Goal: Task Accomplishment & Management: Manage account settings

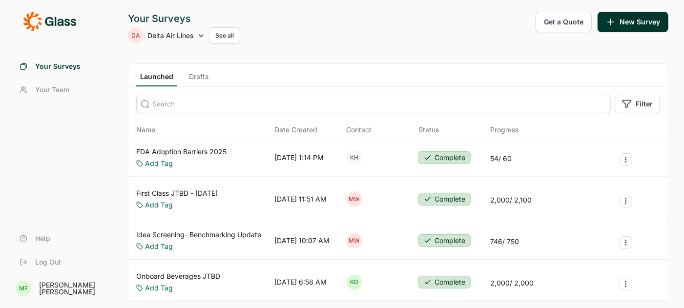
click at [203, 36] on use at bounding box center [201, 36] width 4 height 2
type input "sanof"
click at [147, 82] on li "Sanofi" at bounding box center [206, 84] width 156 height 21
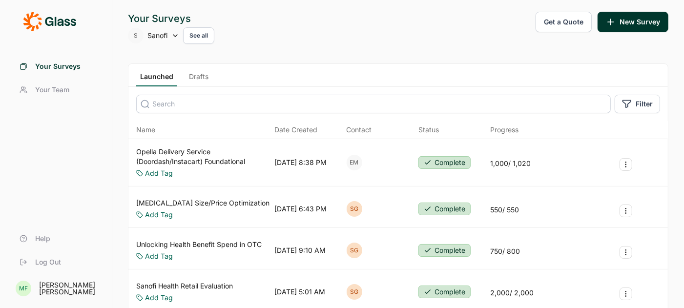
click at [202, 73] on link "Drafts" at bounding box center [198, 79] width 27 height 15
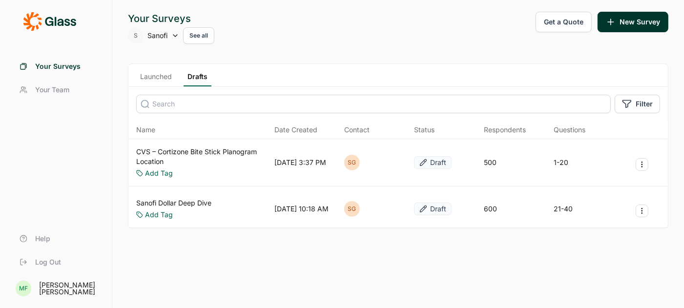
click at [184, 149] on link "CVS – Cortizone Bite Stick Planogram Location" at bounding box center [203, 157] width 134 height 20
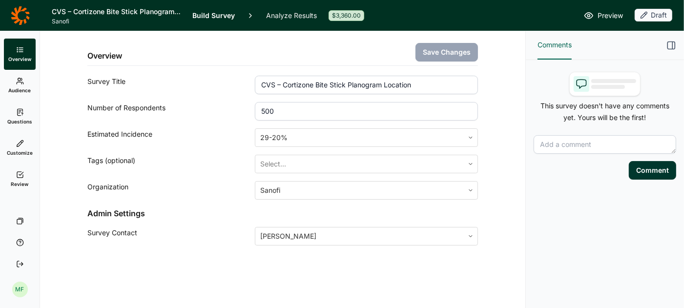
click at [605, 16] on span "Preview" at bounding box center [609, 16] width 25 height 12
click at [22, 102] on link "Questions" at bounding box center [20, 116] width 32 height 31
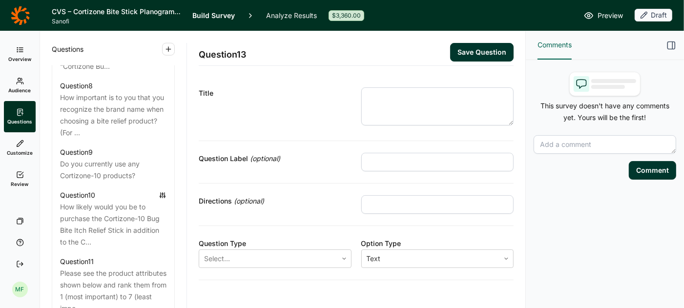
scroll to position [1043, 0]
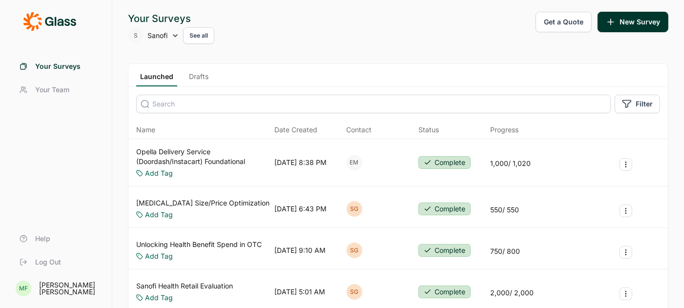
click at [202, 76] on link "Drafts" at bounding box center [198, 79] width 27 height 15
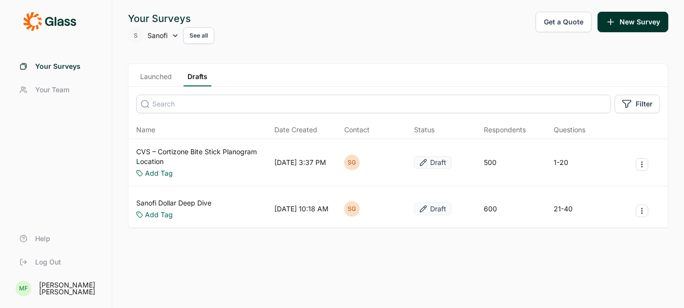
click at [192, 149] on link "CVS – Cortizone Bite Stick Planogram Location" at bounding box center [203, 157] width 134 height 20
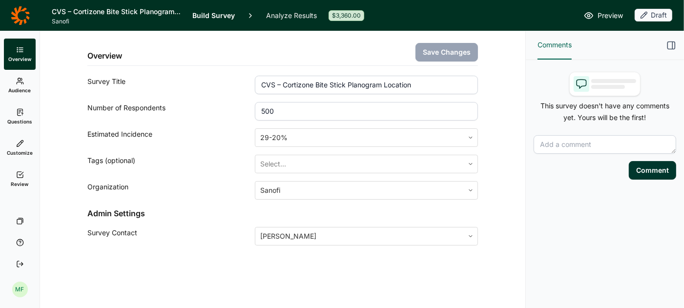
click at [20, 89] on span "Audience" at bounding box center [20, 90] width 22 height 7
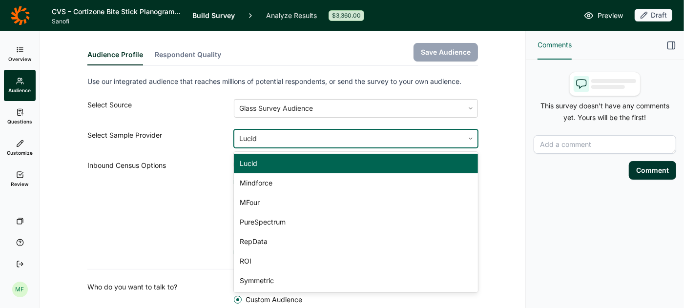
click at [260, 141] on div at bounding box center [349, 139] width 220 height 14
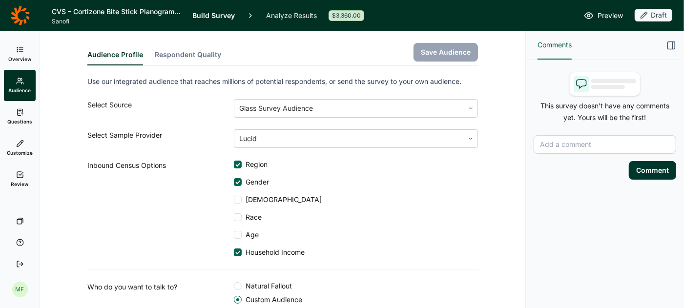
click at [208, 139] on div "Select Sample Provider" at bounding box center [160, 138] width 146 height 19
click at [196, 55] on button "Respondent Quality" at bounding box center [188, 58] width 66 height 16
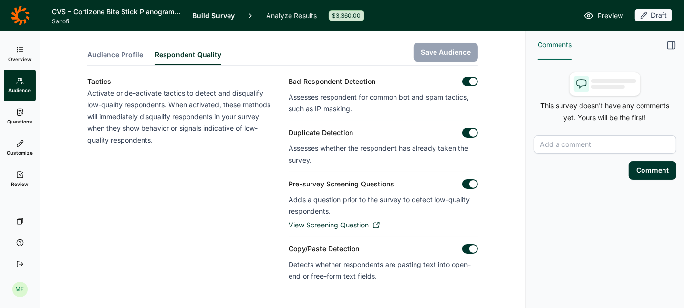
click at [133, 49] on div "Audience Profile Respondent Quality Save Audience" at bounding box center [282, 48] width 390 height 35
click at [111, 53] on span "Audience Profile" at bounding box center [115, 55] width 56 height 10
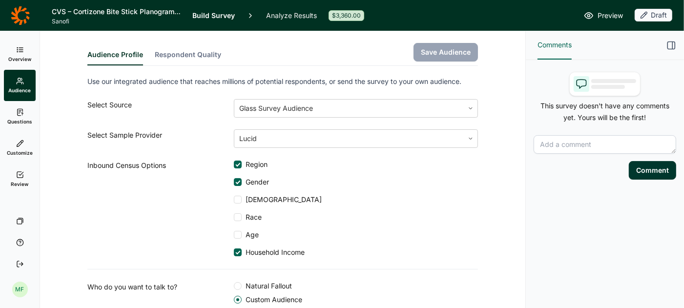
click at [24, 144] on link "Customize" at bounding box center [20, 147] width 32 height 31
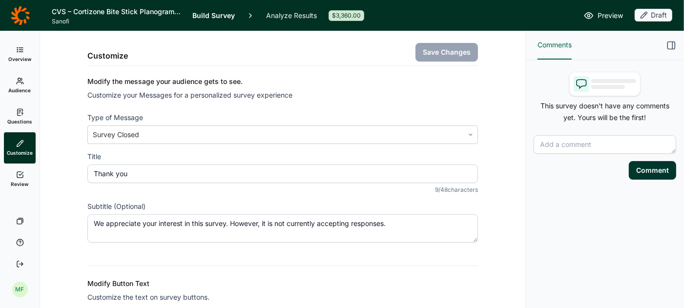
click at [22, 179] on link "Review" at bounding box center [20, 179] width 32 height 31
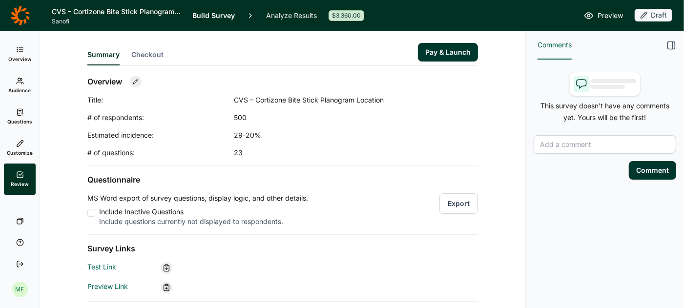
click at [245, 119] on div "500" at bounding box center [331, 118] width 195 height 10
click at [248, 115] on div "500" at bounding box center [331, 118] width 195 height 10
click at [137, 82] on icon at bounding box center [136, 82] width 6 height 6
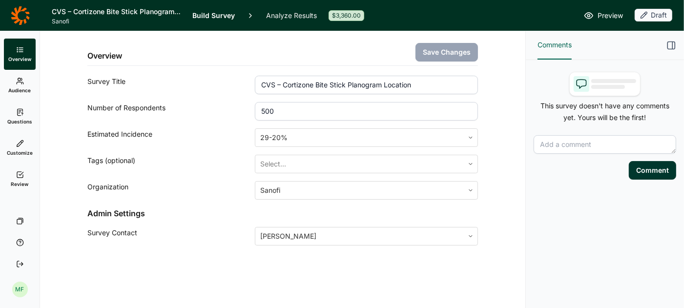
click at [276, 109] on input "500" at bounding box center [366, 111] width 223 height 19
type input "50"
click at [443, 50] on button "Save Changes" at bounding box center [446, 52] width 62 height 19
click at [20, 178] on icon at bounding box center [20, 175] width 8 height 8
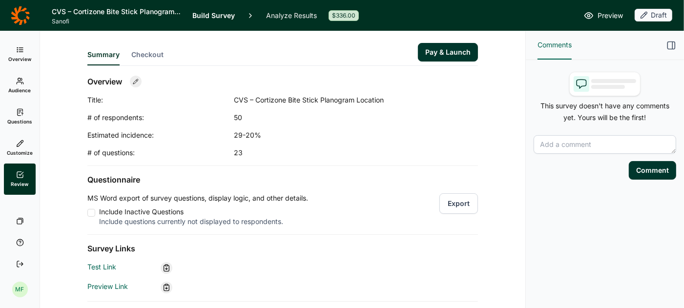
click at [436, 54] on button "Pay & Launch" at bounding box center [448, 52] width 60 height 19
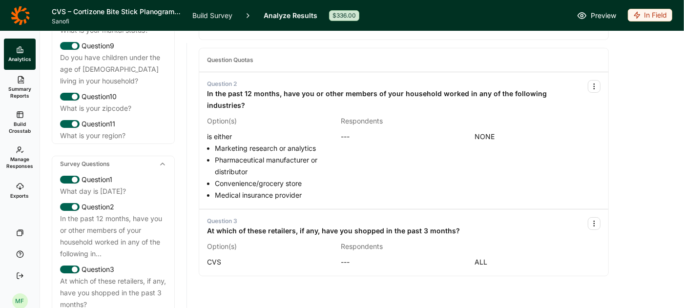
scroll to position [350, 0]
click at [126, 214] on div "In the past 12 months, have you or other members of your household worked in an…" at bounding box center [113, 235] width 106 height 47
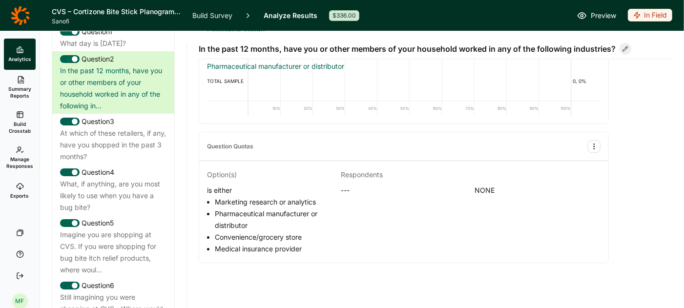
scroll to position [514, 0]
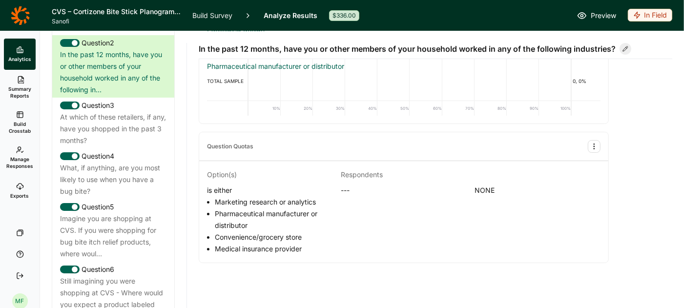
click at [126, 214] on div "Imagine you are shopping at CVS. If you were shopping for bug bite itch relief …" at bounding box center [113, 236] width 106 height 47
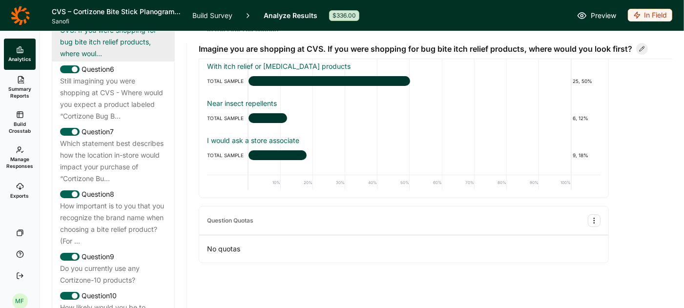
scroll to position [716, 0]
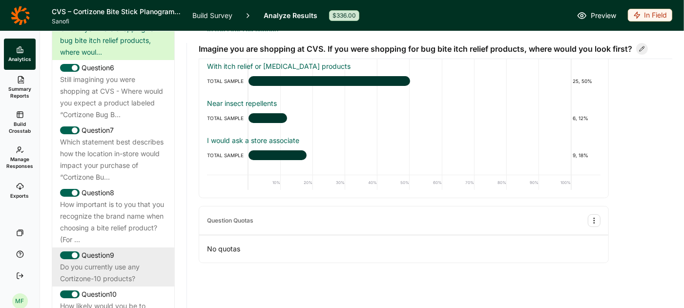
click at [115, 261] on div "Do you currently use any Cortizone-10 products?" at bounding box center [113, 272] width 106 height 23
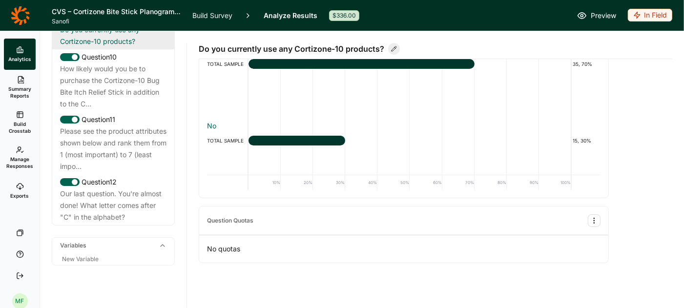
scroll to position [954, 0]
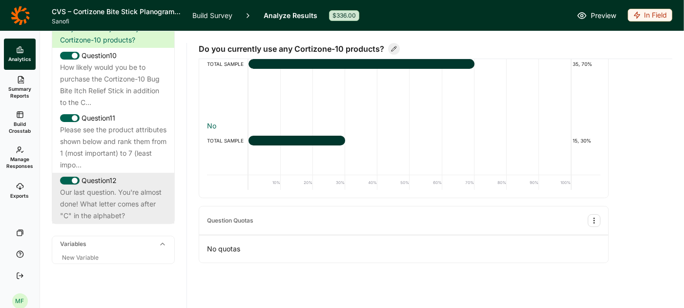
click at [95, 175] on div "Question 12" at bounding box center [113, 181] width 106 height 12
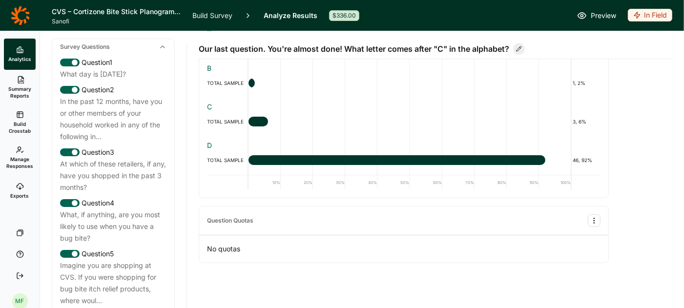
scroll to position [445, 0]
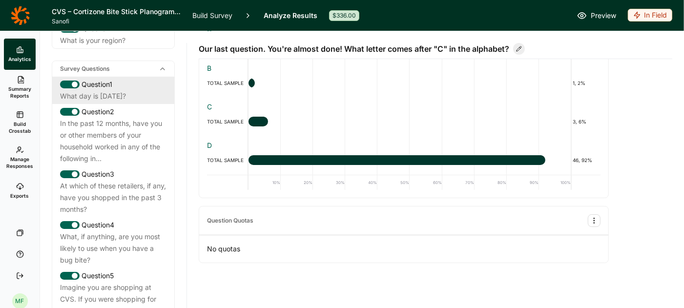
click at [95, 90] on div "What day is [DATE]?" at bounding box center [113, 96] width 106 height 12
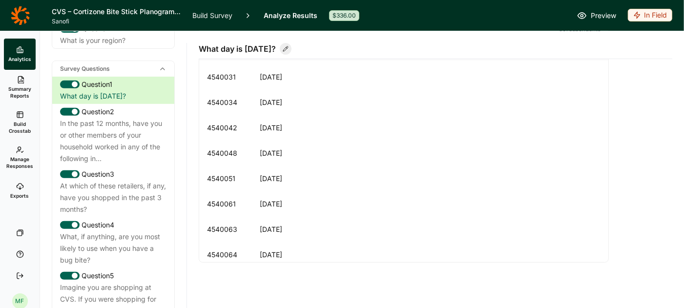
scroll to position [0, 0]
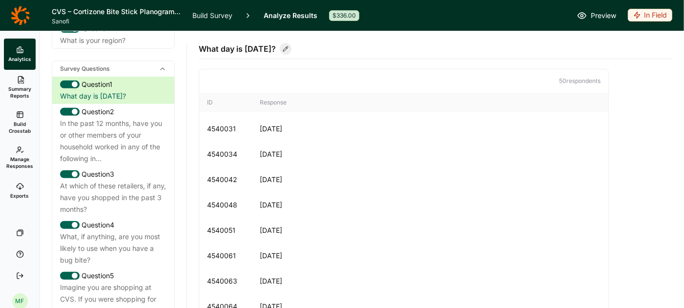
click at [21, 52] on use at bounding box center [20, 50] width 6 height 6
click at [20, 88] on span "Summary Reports" at bounding box center [20, 92] width 24 height 14
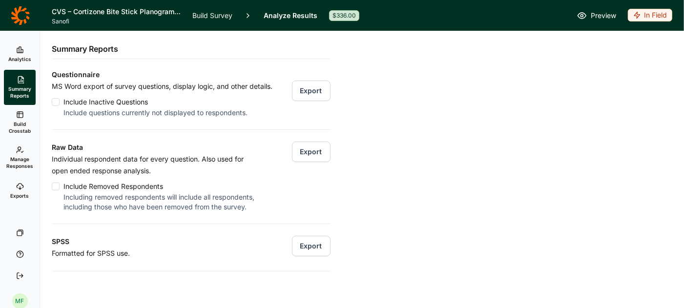
click at [25, 124] on span "Build Crosstab" at bounding box center [20, 128] width 24 height 14
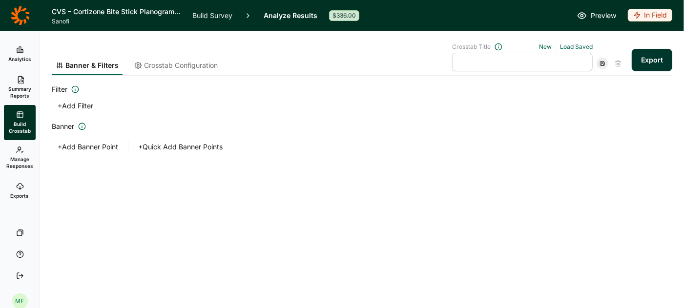
click at [24, 159] on span "Manage Responses" at bounding box center [19, 163] width 27 height 14
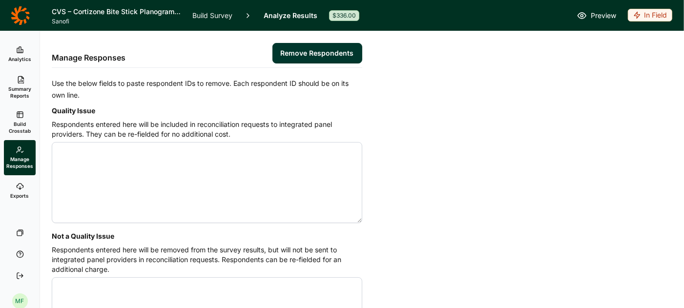
click at [20, 188] on use at bounding box center [20, 187] width 6 height 6
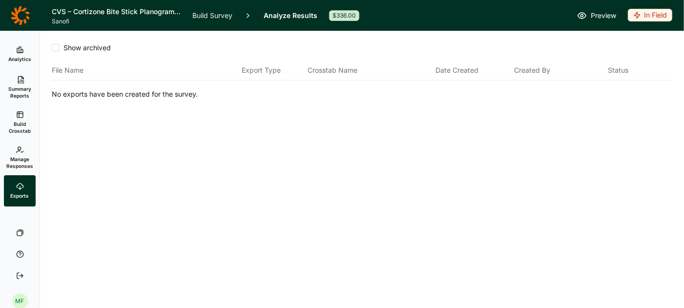
click at [23, 49] on icon at bounding box center [20, 50] width 8 height 8
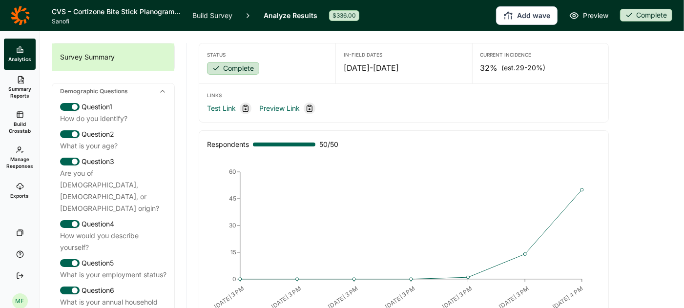
click at [19, 190] on icon at bounding box center [20, 187] width 8 height 8
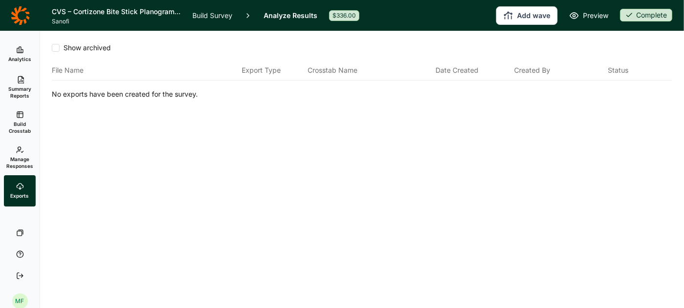
click at [19, 49] on use at bounding box center [20, 50] width 6 height 6
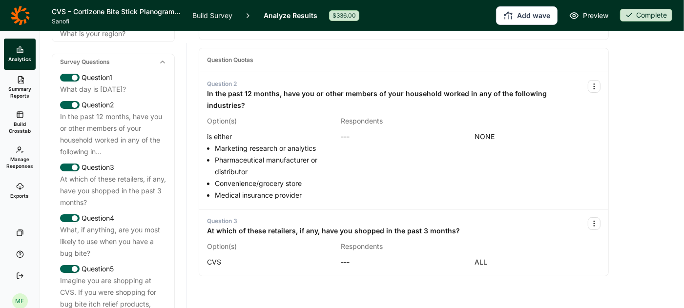
scroll to position [477, 0]
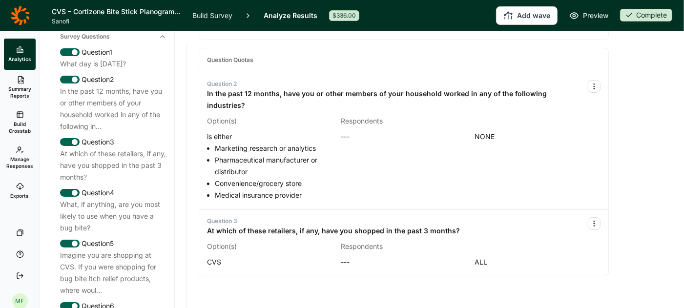
click at [89, 204] on div "What, if anything, are you most likely to use when you have a bug bite?" at bounding box center [113, 216] width 106 height 35
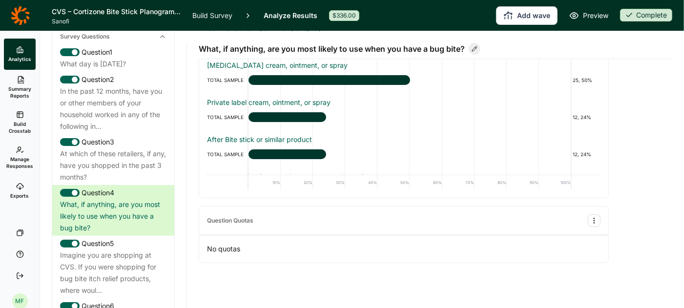
scroll to position [0, 0]
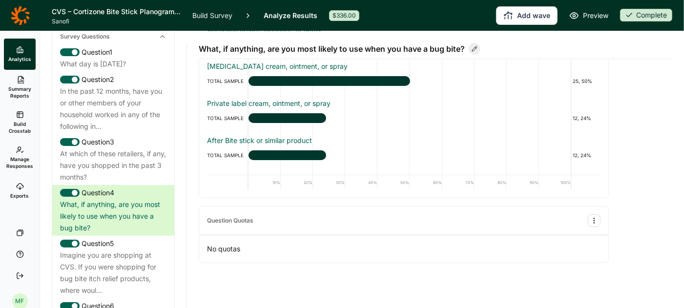
click at [17, 86] on span "Summary Reports" at bounding box center [20, 92] width 24 height 14
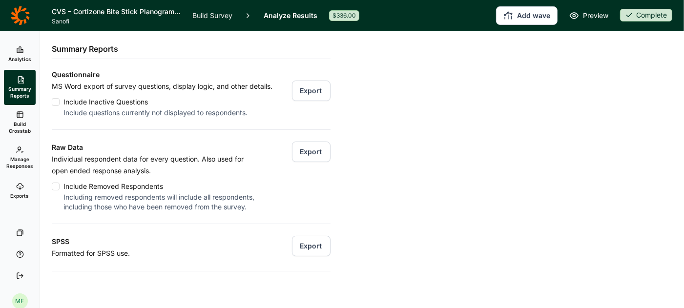
click at [310, 152] on button "Export" at bounding box center [311, 152] width 39 height 20
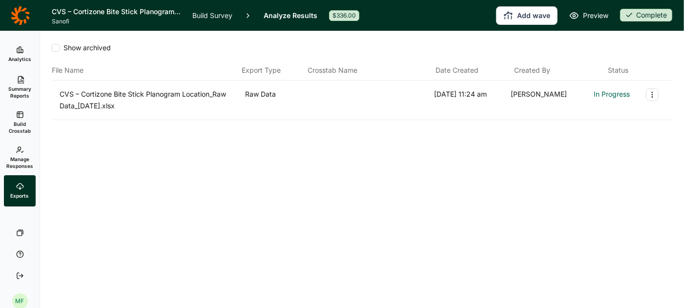
click at [19, 86] on span "Summary Reports" at bounding box center [20, 92] width 24 height 14
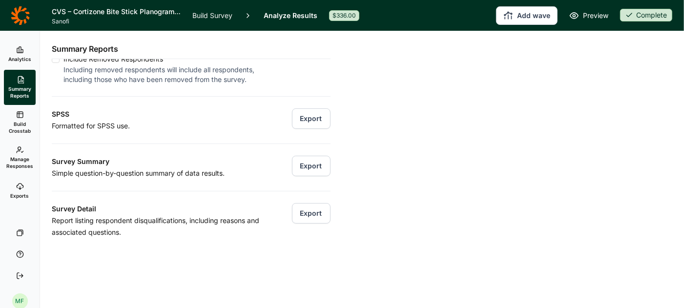
scroll to position [134, 0]
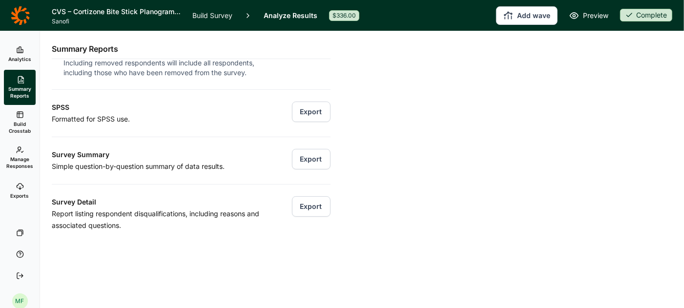
click at [310, 158] on button "Export" at bounding box center [311, 159] width 39 height 20
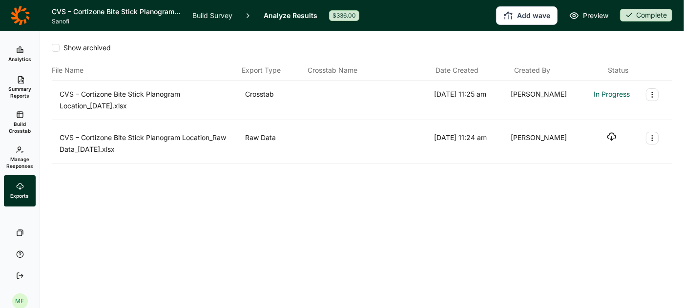
click at [612, 138] on icon "button" at bounding box center [612, 137] width 10 height 10
click at [17, 160] on span "Manage Responses" at bounding box center [19, 163] width 27 height 14
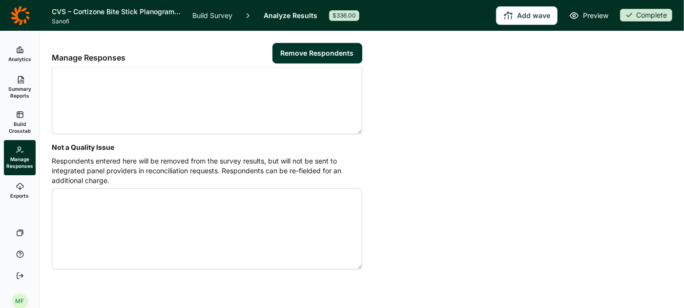
scroll to position [99, 0]
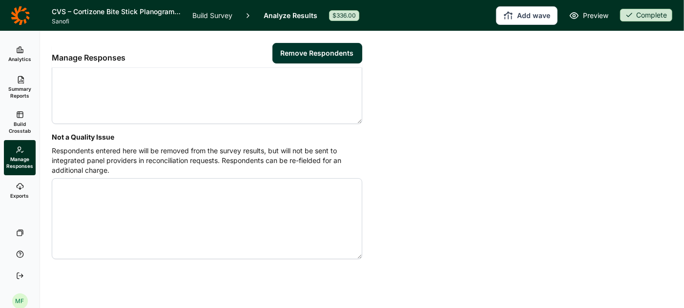
click at [140, 187] on textarea "Not a Quality Issue" at bounding box center [207, 218] width 310 height 81
click at [142, 189] on textarea "Not a Quality Issue" at bounding box center [207, 218] width 310 height 81
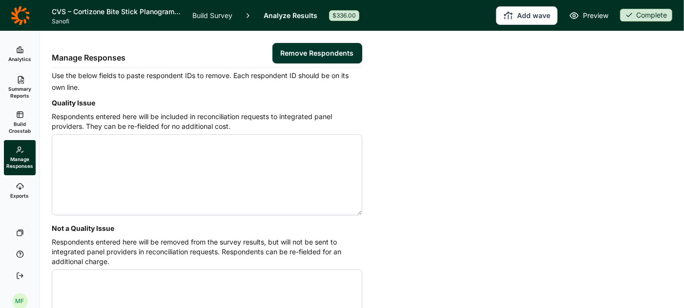
scroll to position [7, 0]
click at [112, 169] on textarea "Quality Issue" at bounding box center [207, 175] width 310 height 81
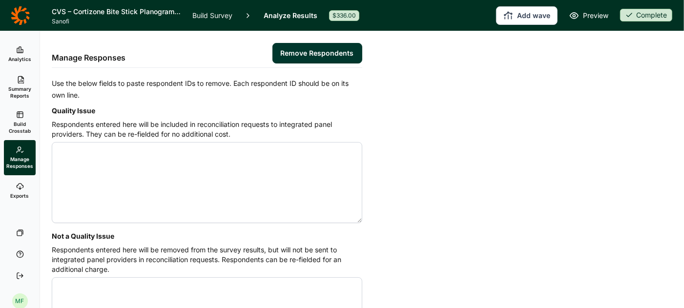
click at [23, 192] on span "Exports" at bounding box center [20, 195] width 19 height 7
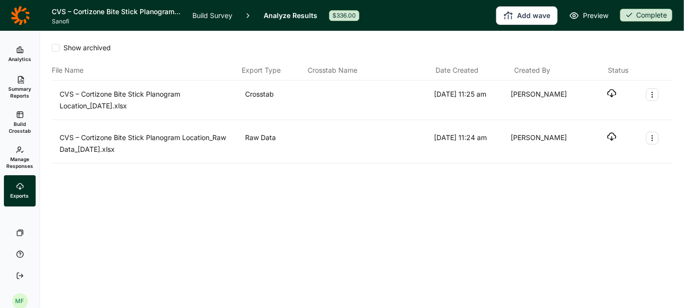
click at [610, 94] on icon "button" at bounding box center [612, 93] width 10 height 10
click at [20, 127] on span "Build Crosstab" at bounding box center [20, 128] width 24 height 14
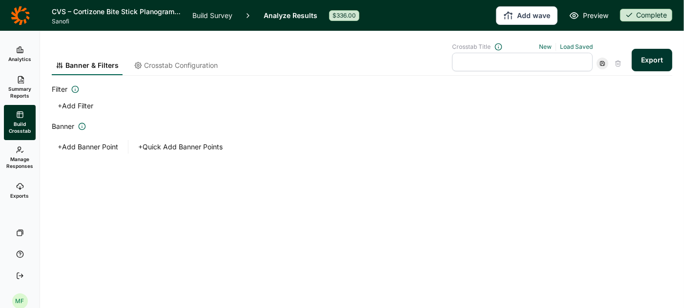
click at [290, 14] on link "Analyze Results" at bounding box center [291, 15] width 54 height 31
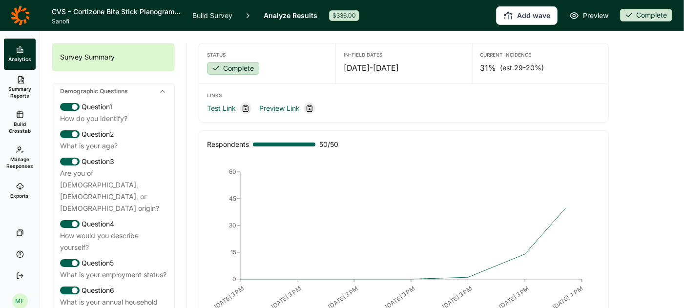
click at [20, 160] on span "Manage Responses" at bounding box center [19, 163] width 27 height 14
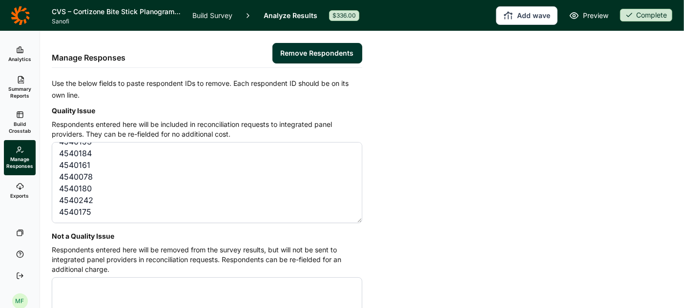
type textarea "4540177 4540153 4540184 4540161 4540078 4540180 4540242 4540175"
click at [309, 52] on button "Remove Respondents" at bounding box center [317, 53] width 90 height 20
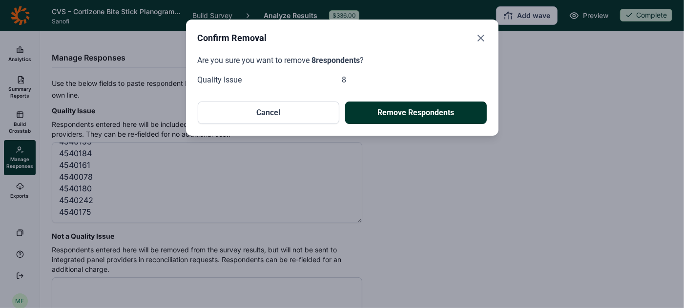
click at [407, 115] on button "Remove Respondents" at bounding box center [416, 113] width 142 height 22
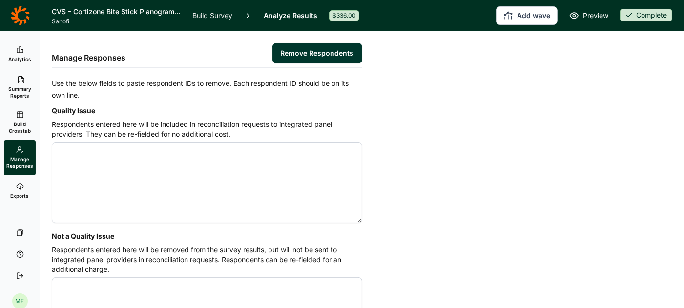
click at [17, 54] on link "Analytics" at bounding box center [20, 54] width 32 height 31
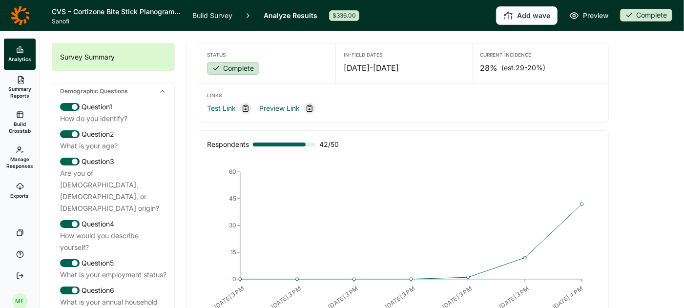
click at [213, 13] on link "Build Survey" at bounding box center [212, 15] width 40 height 31
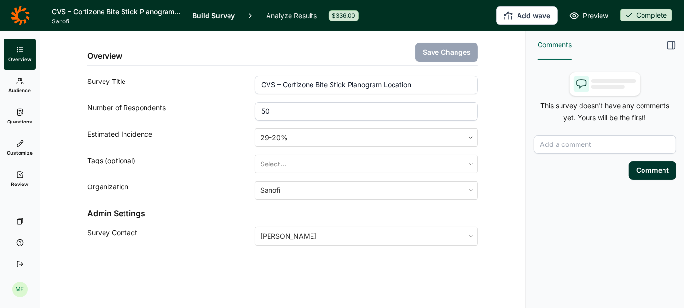
click at [276, 108] on input "50" at bounding box center [366, 111] width 223 height 19
type input "5"
type input "250"
click at [434, 50] on button "Save Changes" at bounding box center [446, 52] width 62 height 19
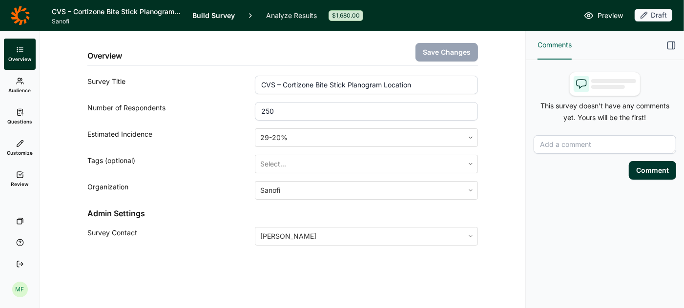
click at [275, 18] on link "Analyze Results" at bounding box center [291, 15] width 51 height 31
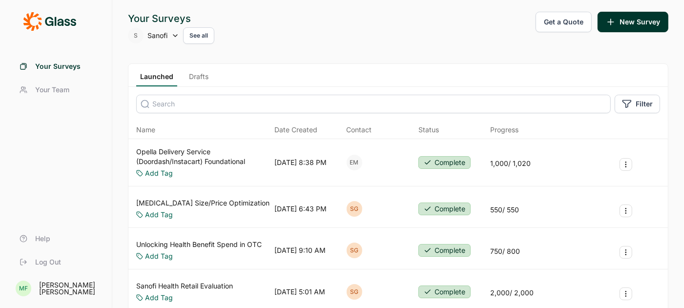
click at [199, 78] on link "Drafts" at bounding box center [198, 79] width 27 height 15
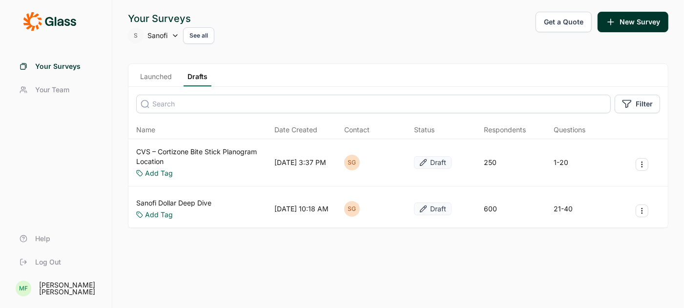
click at [162, 74] on link "Launched" at bounding box center [156, 79] width 40 height 15
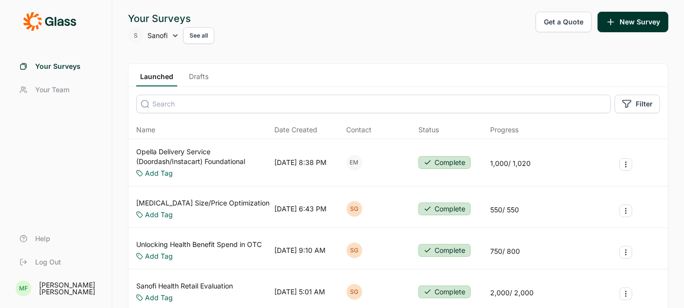
click at [174, 35] on use at bounding box center [175, 36] width 4 height 2
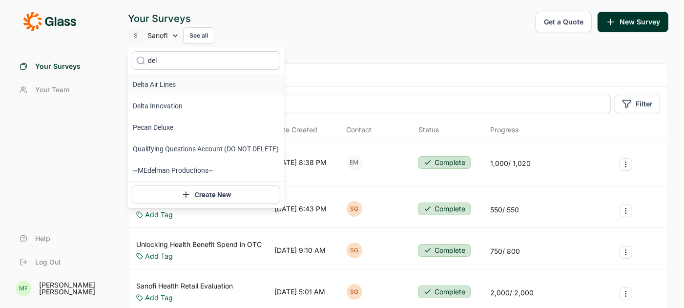
type input "del"
click at [155, 87] on li "Delta Air Lines" at bounding box center [206, 84] width 156 height 21
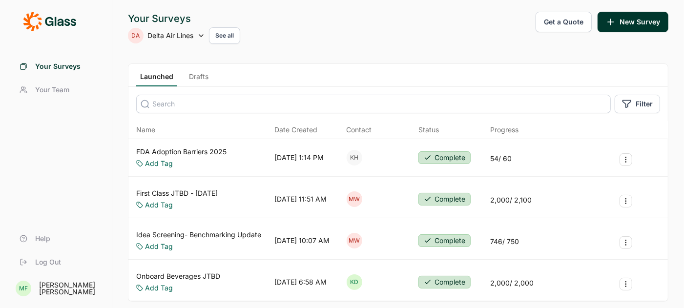
click at [198, 74] on link "Drafts" at bounding box center [198, 79] width 27 height 15
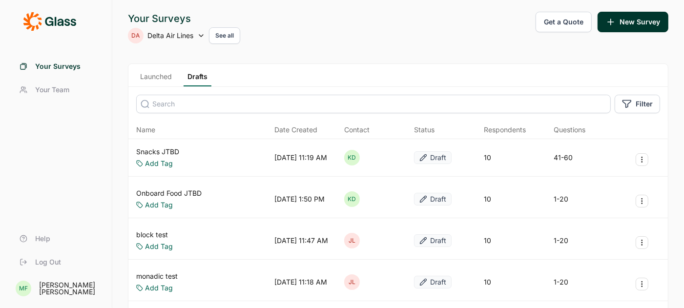
click at [164, 148] on link "Snacks JTBD" at bounding box center [157, 152] width 43 height 10
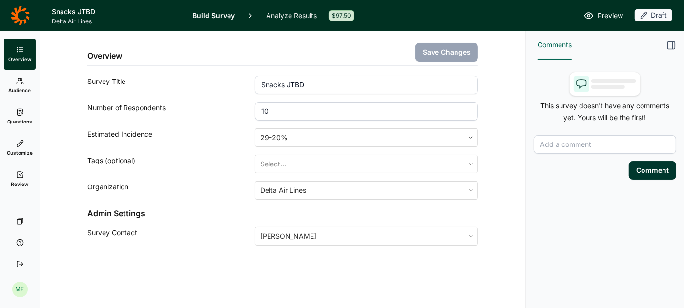
click at [23, 173] on icon at bounding box center [20, 175] width 8 height 8
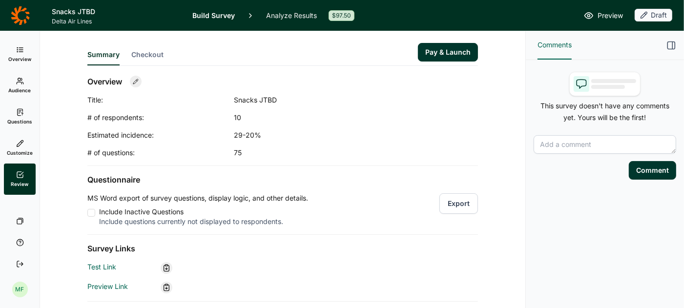
click at [89, 214] on div at bounding box center [91, 213] width 8 height 8
click at [87, 213] on input "Include Inactive Questions Include questions currently not displayed to respond…" at bounding box center [87, 213] width 0 height 0
click at [456, 198] on button "Export" at bounding box center [458, 203] width 39 height 20
click at [18, 18] on icon at bounding box center [20, 15] width 19 height 19
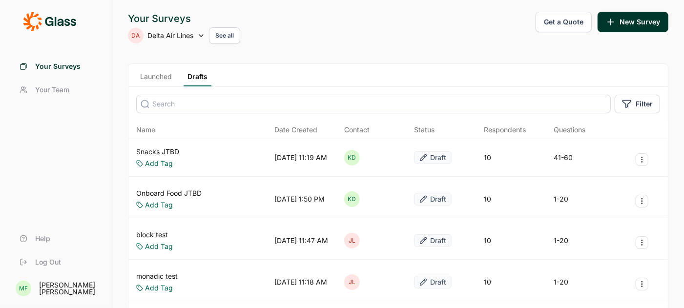
click at [32, 67] on link "Your Surveys" at bounding box center [56, 66] width 88 height 23
click at [43, 65] on span "Your Surveys" at bounding box center [57, 66] width 45 height 10
click at [219, 36] on button "See all" at bounding box center [224, 35] width 31 height 17
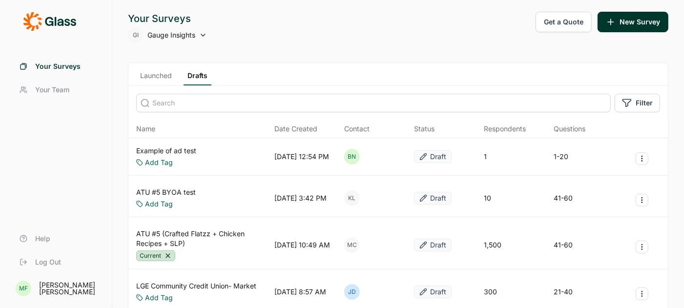
click at [200, 35] on icon at bounding box center [203, 35] width 8 height 8
type input "SANOFI"
click at [140, 82] on icon at bounding box center [141, 59] width 10 height 73
type input "SANOFI"
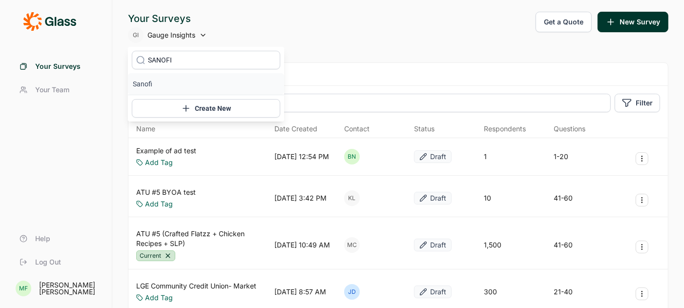
click at [149, 81] on li "Sanofi" at bounding box center [206, 83] width 156 height 21
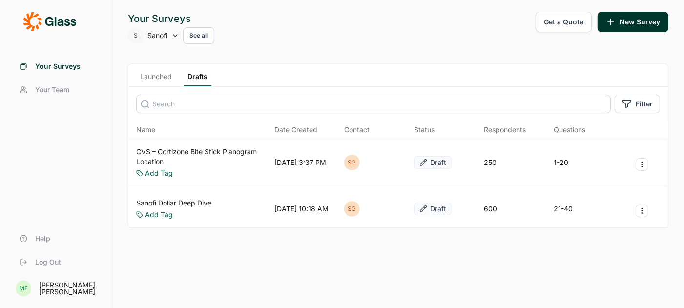
click at [151, 78] on link "Launched" at bounding box center [156, 79] width 40 height 15
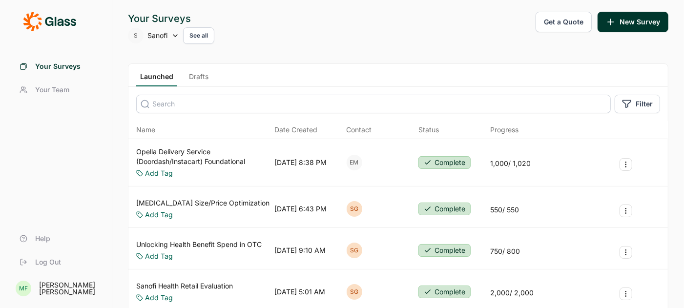
click at [196, 77] on link "Drafts" at bounding box center [198, 79] width 27 height 15
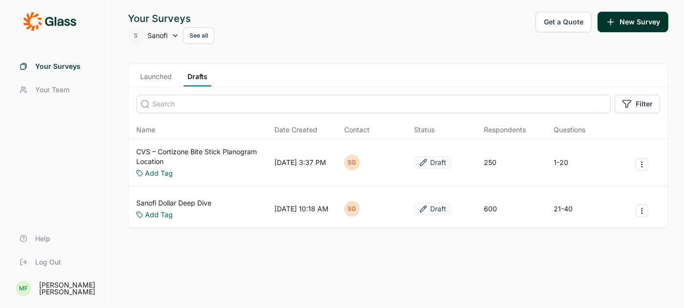
click at [176, 149] on link "CVS – Cortizone Bite Stick Planogram Location" at bounding box center [203, 157] width 134 height 20
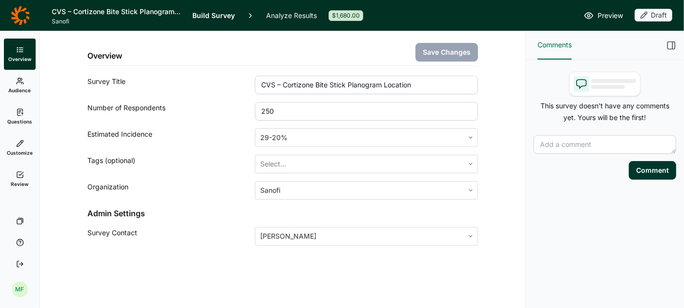
click at [283, 15] on link "Analyze Results" at bounding box center [291, 15] width 51 height 31
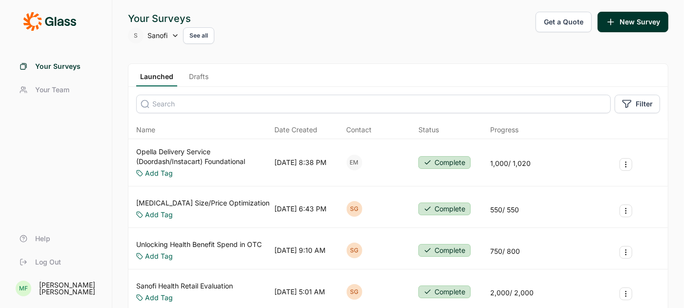
click at [174, 35] on use at bounding box center [175, 36] width 4 height 2
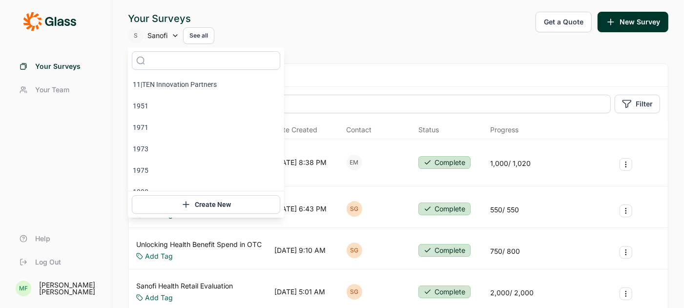
click at [174, 35] on use at bounding box center [175, 36] width 4 height 2
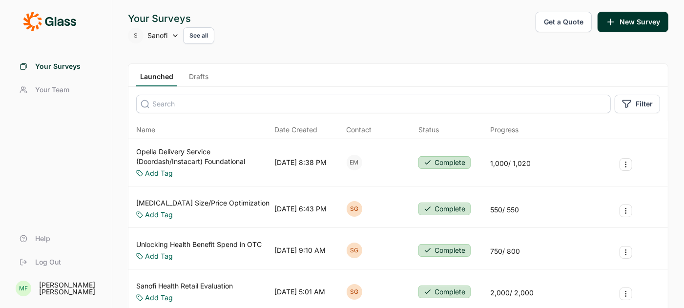
click at [194, 74] on link "Drafts" at bounding box center [198, 79] width 27 height 15
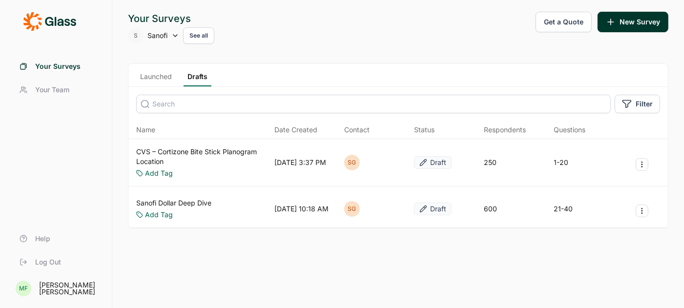
click at [236, 151] on link "CVS – Cortizone Bite Stick Planogram Location" at bounding box center [203, 157] width 134 height 20
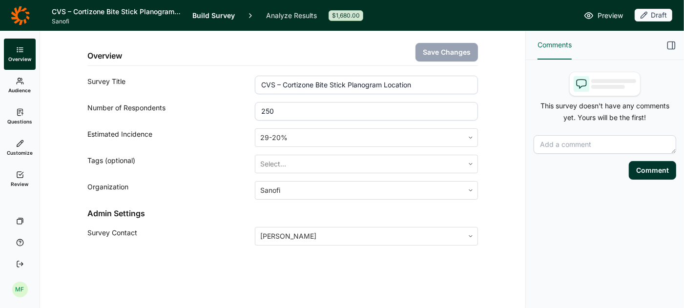
click at [299, 17] on link "Analyze Results" at bounding box center [291, 15] width 51 height 31
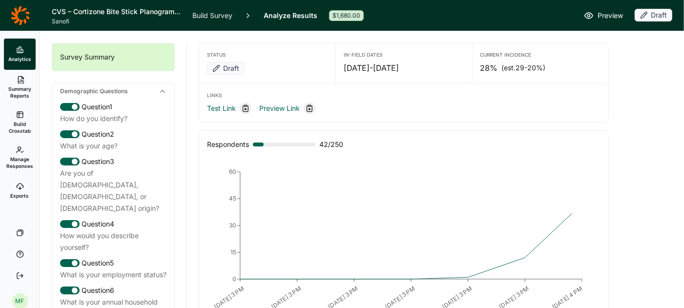
click at [222, 11] on link "Build Survey" at bounding box center [212, 15] width 40 height 31
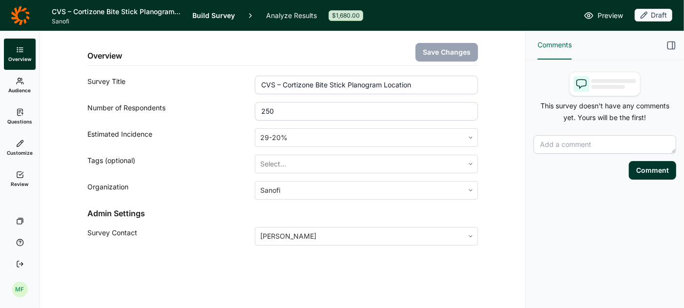
click at [290, 15] on link "Analyze Results" at bounding box center [291, 15] width 51 height 31
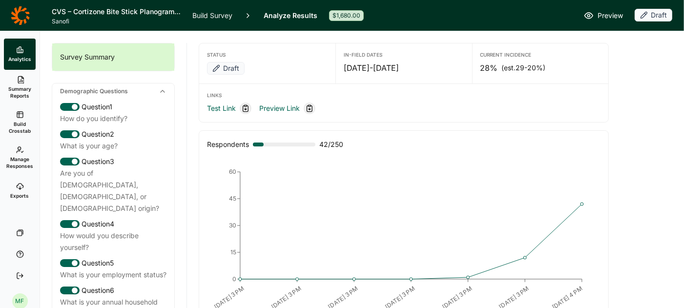
click at [19, 92] on span "Summary Reports" at bounding box center [20, 92] width 24 height 14
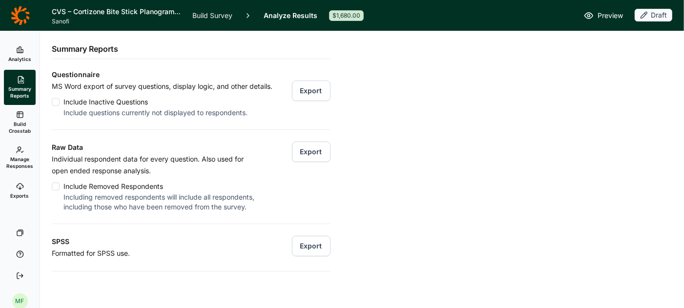
click at [20, 117] on use at bounding box center [20, 115] width 6 height 6
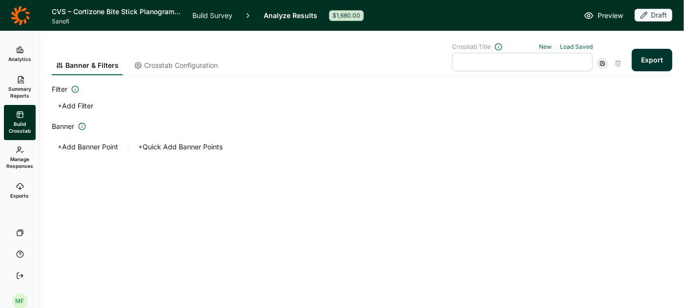
click at [20, 157] on span "Manage Responses" at bounding box center [19, 163] width 27 height 14
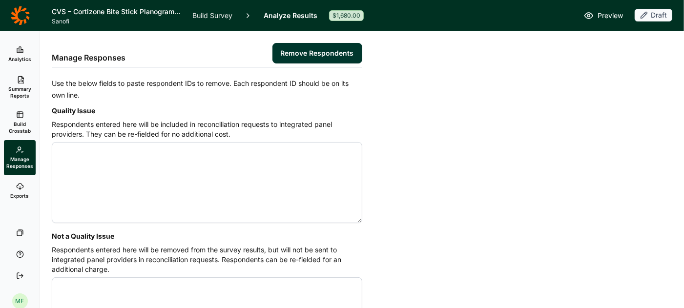
click at [21, 189] on icon at bounding box center [20, 187] width 8 height 8
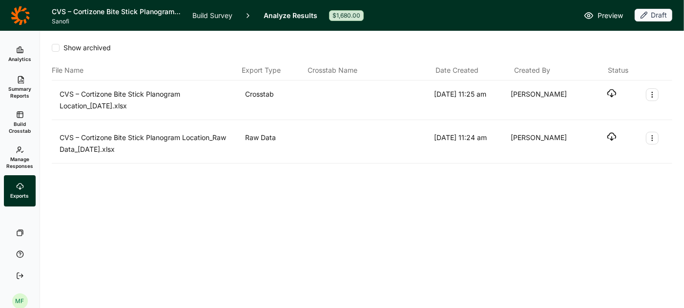
click at [80, 14] on h1 "CVS – Cortizone Bite Stick Planogram Location" at bounding box center [116, 12] width 129 height 12
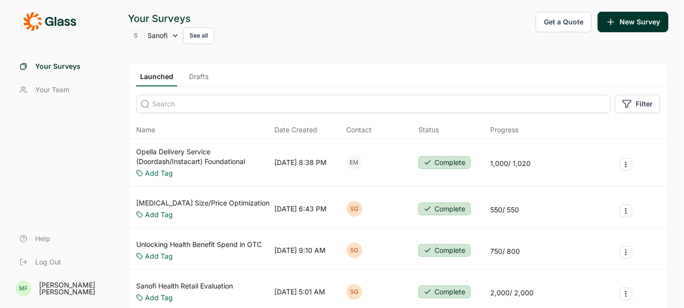
click at [197, 76] on link "Drafts" at bounding box center [198, 79] width 27 height 15
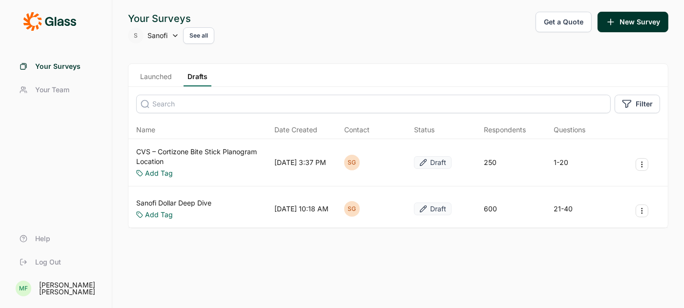
click at [226, 148] on link "CVS – Cortizone Bite Stick Planogram Location" at bounding box center [203, 157] width 134 height 20
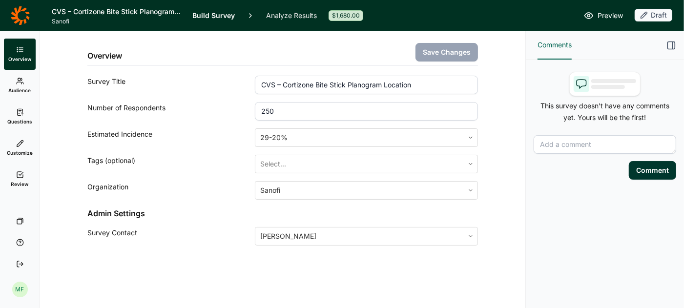
click at [21, 84] on icon at bounding box center [20, 81] width 8 height 8
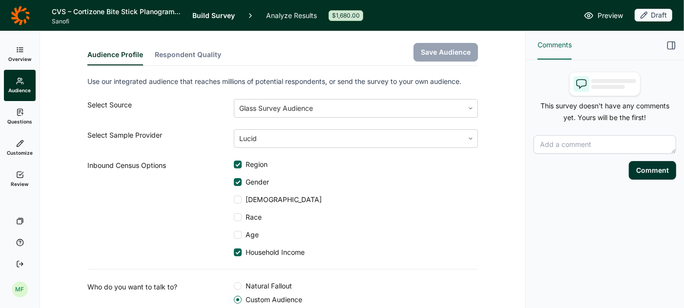
click at [23, 116] on link "Questions" at bounding box center [20, 116] width 32 height 31
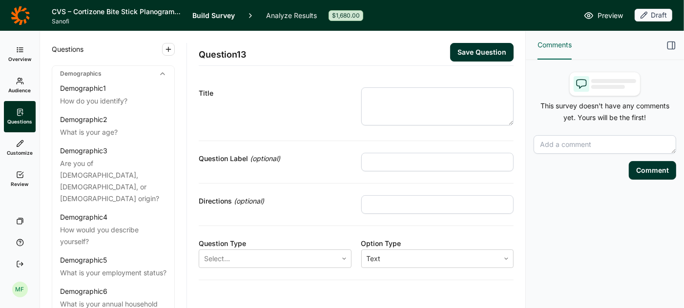
click at [18, 148] on link "Customize" at bounding box center [20, 147] width 32 height 31
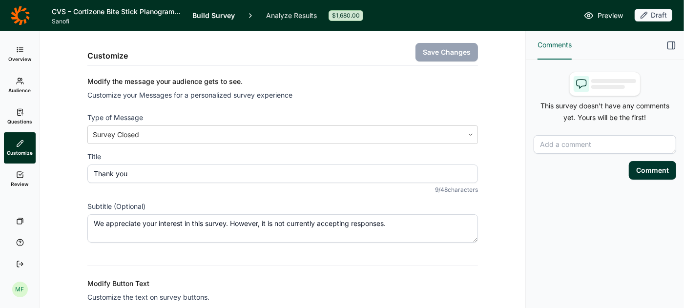
click at [16, 185] on span "Review" at bounding box center [20, 184] width 18 height 7
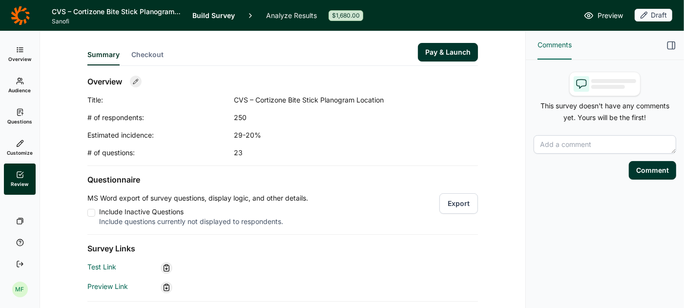
click at [454, 51] on button "Pay & Launch" at bounding box center [448, 52] width 60 height 19
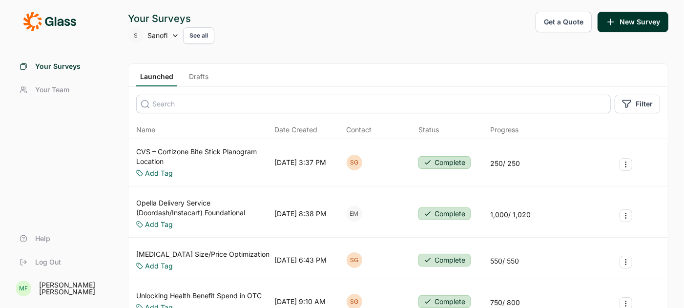
click at [203, 147] on link "CVS – Cortizone Bite Stick Planogram Location" at bounding box center [203, 157] width 134 height 20
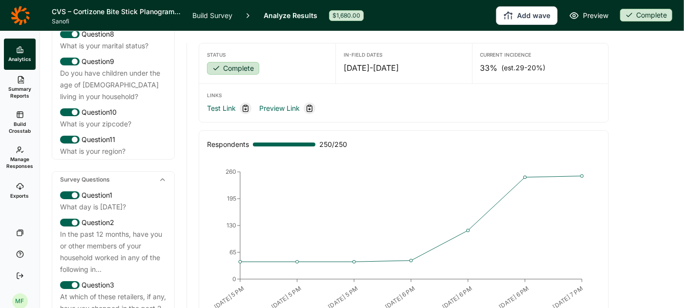
scroll to position [335, 0]
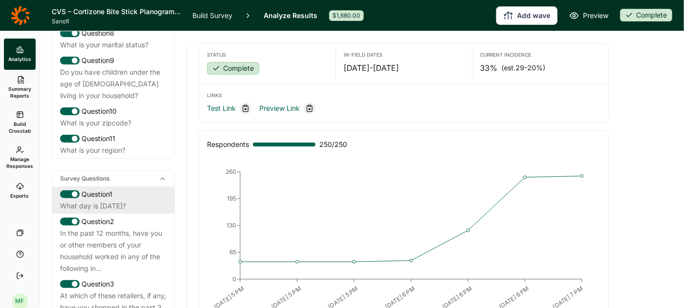
click at [118, 188] on div "Question 1" at bounding box center [113, 194] width 106 height 12
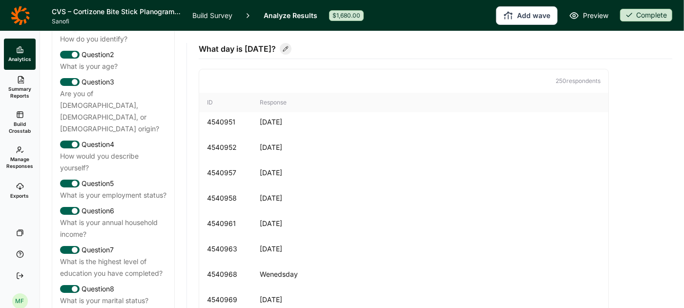
scroll to position [0, 0]
